Goal: Information Seeking & Learning: Learn about a topic

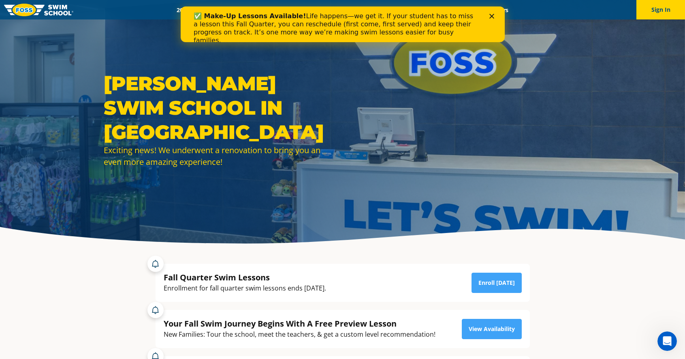
click at [490, 15] on polygon "Close" at bounding box center [491, 16] width 5 height 5
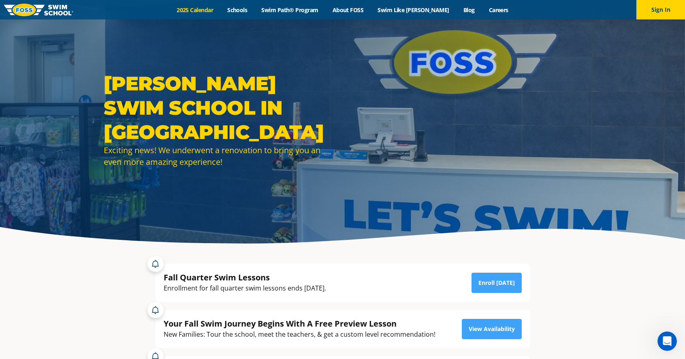
click at [203, 12] on link "2025 Calendar" at bounding box center [195, 10] width 51 height 8
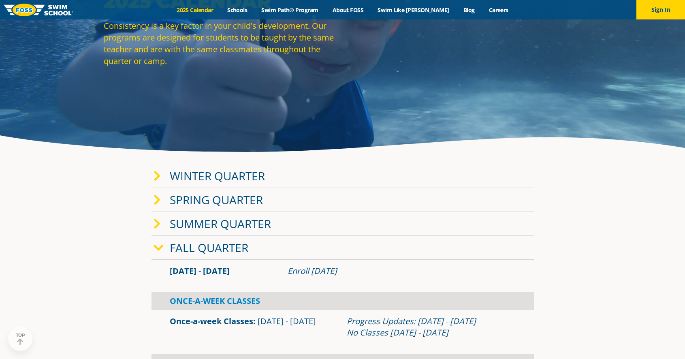
scroll to position [94, 0]
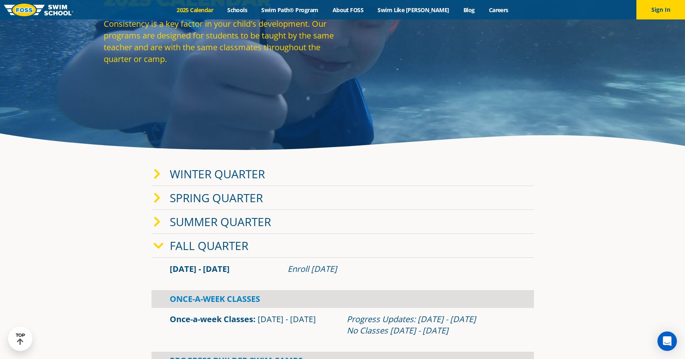
click at [222, 177] on link "Winter Quarter" at bounding box center [217, 173] width 95 height 15
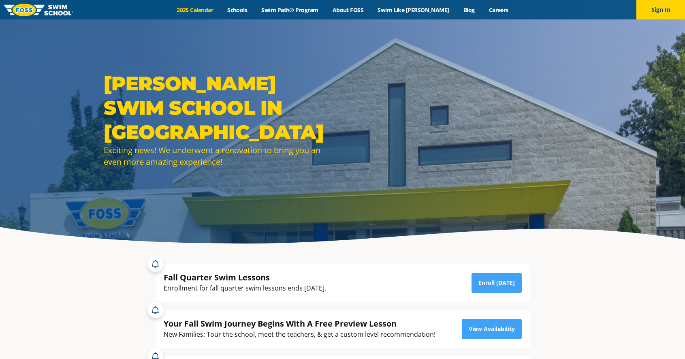
click at [216, 9] on link "2025 Calendar" at bounding box center [195, 10] width 51 height 8
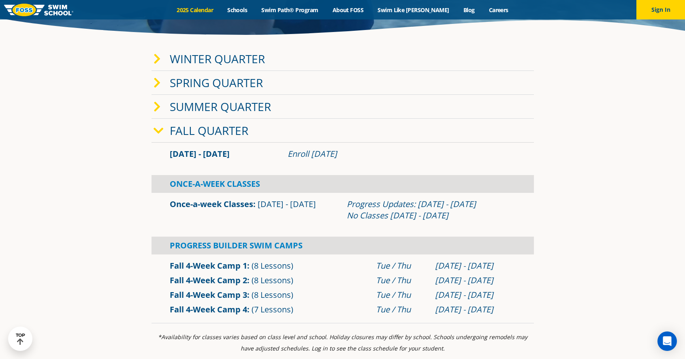
scroll to position [208, 0]
click at [231, 129] on link "Fall Quarter" at bounding box center [209, 130] width 79 height 15
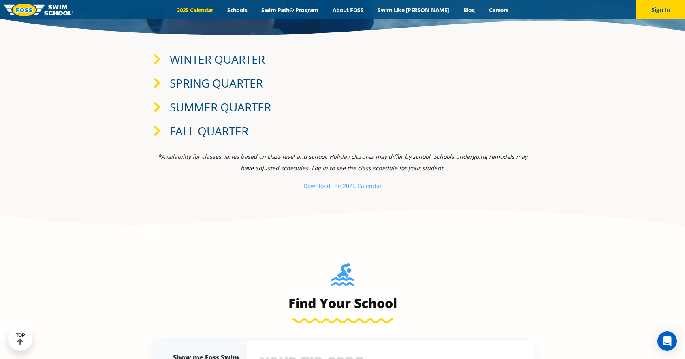
click at [231, 129] on link "Fall Quarter" at bounding box center [209, 130] width 79 height 15
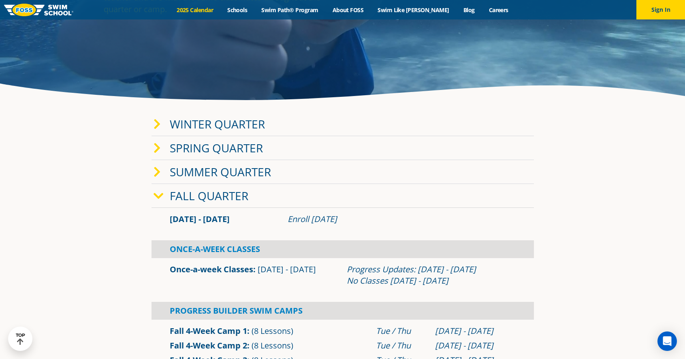
scroll to position [142, 0]
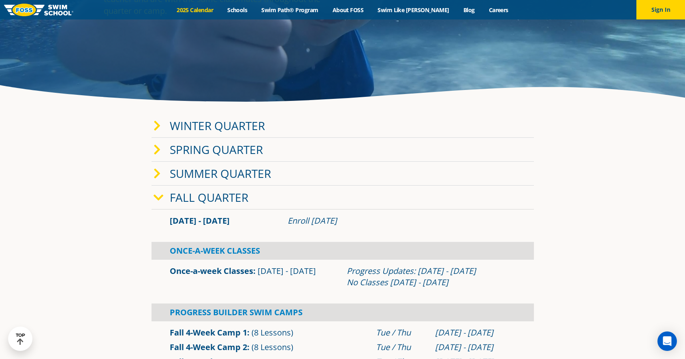
click at [248, 123] on link "Winter Quarter" at bounding box center [217, 125] width 95 height 15
